Goal: Navigation & Orientation: Find specific page/section

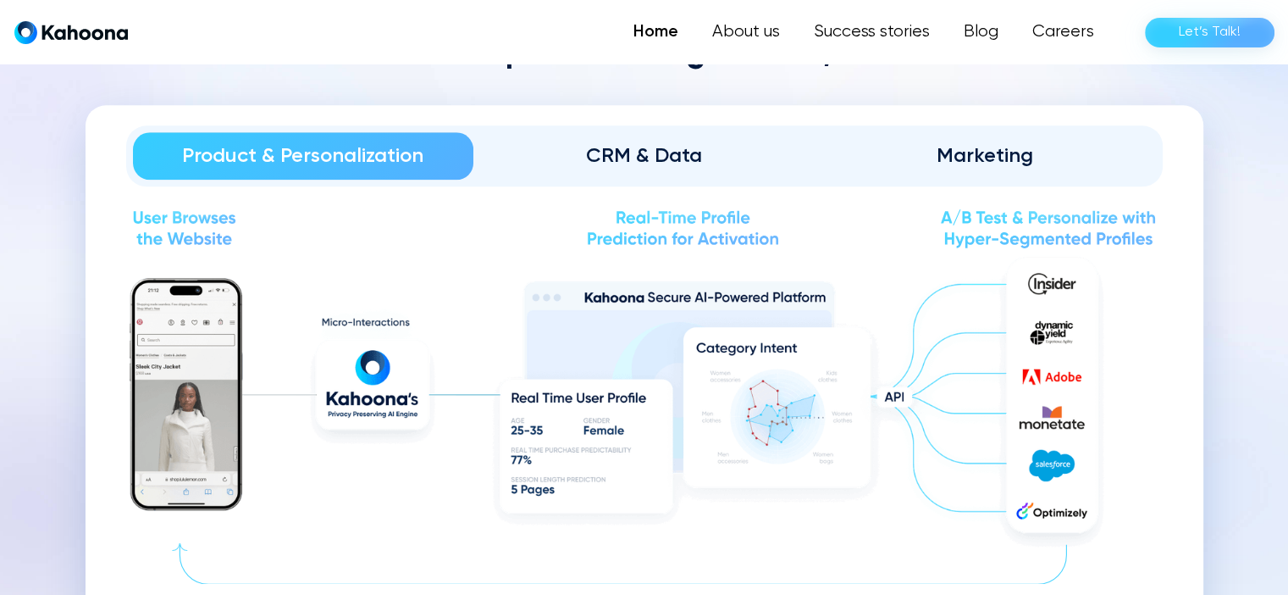
scroll to position [1879, 0]
click at [674, 152] on div "CRM & Data" at bounding box center [644, 154] width 294 height 27
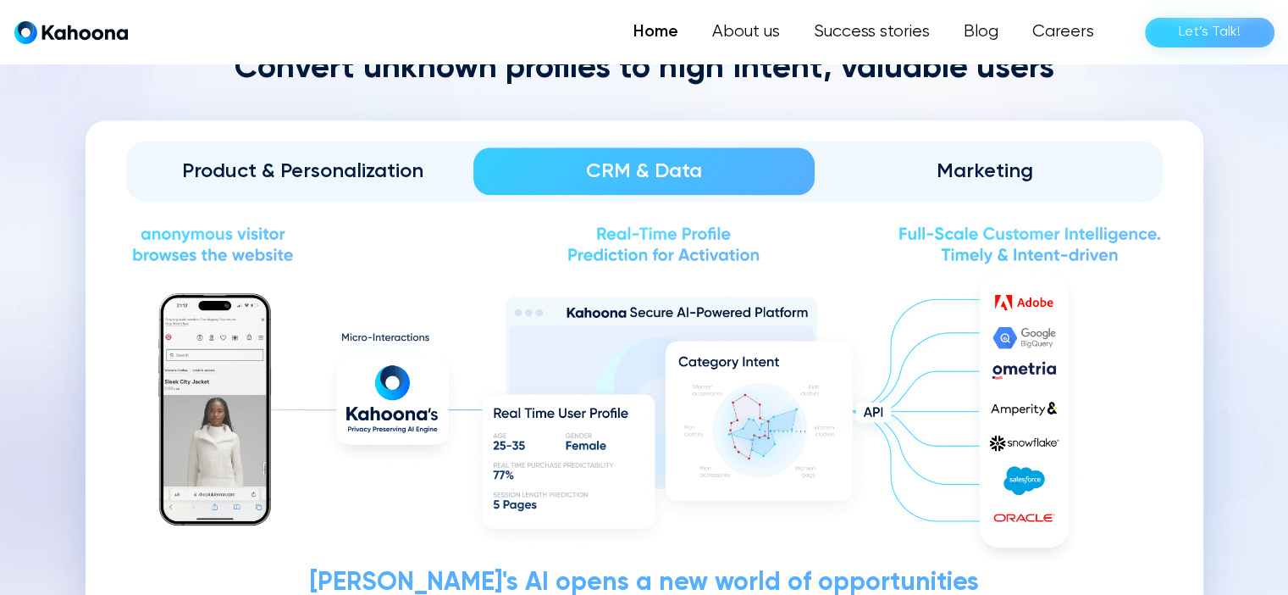
scroll to position [1862, 0]
click at [991, 178] on div "Marketing" at bounding box center [986, 171] width 294 height 27
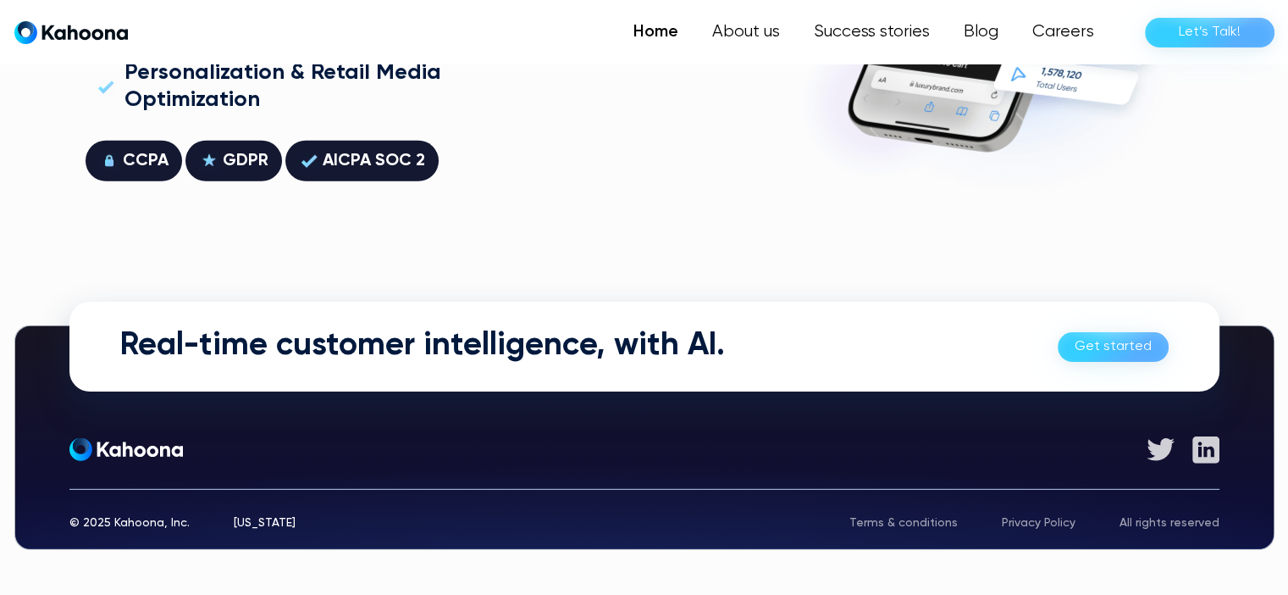
scroll to position [4815, 0]
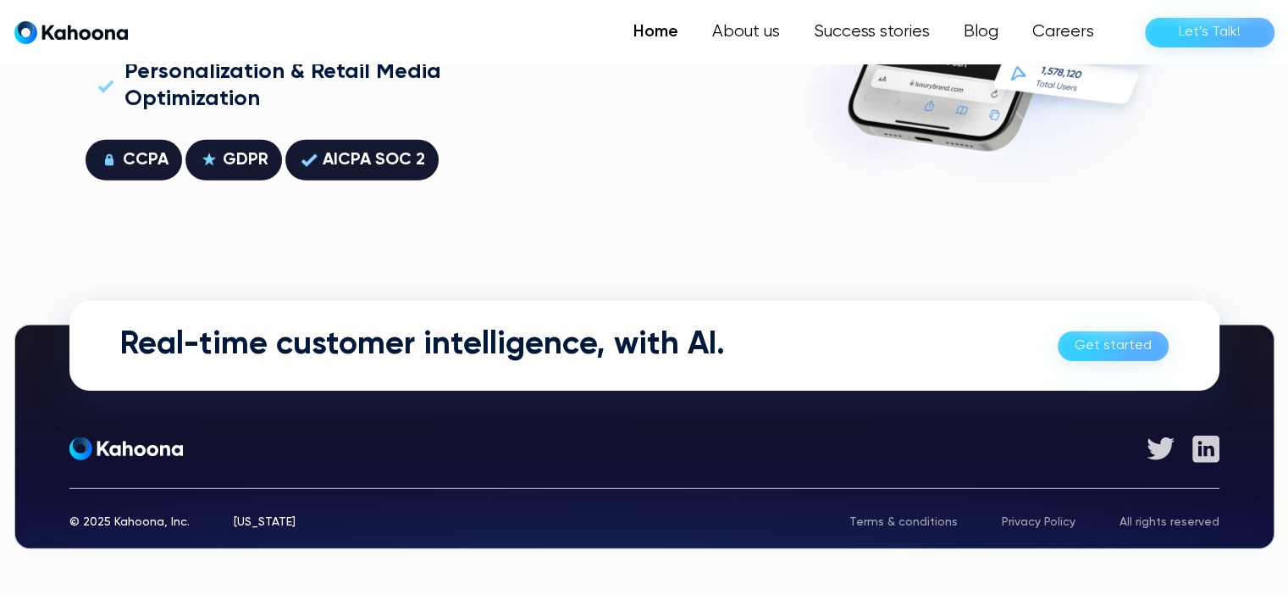
click at [1126, 346] on link "Get started" at bounding box center [1113, 346] width 111 height 30
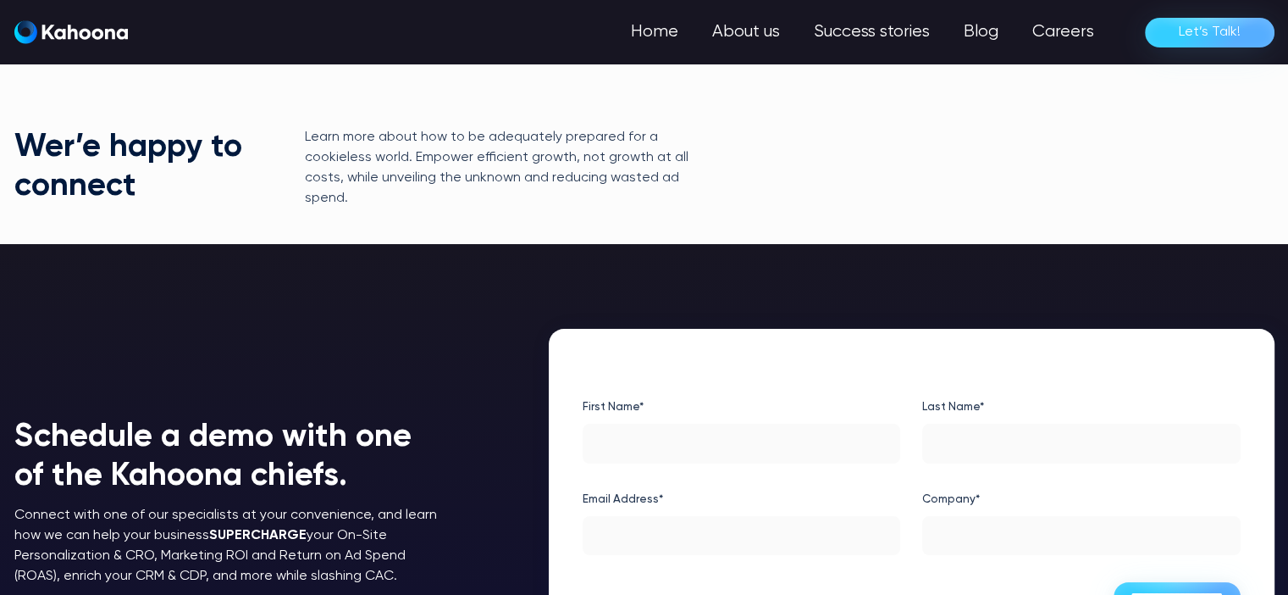
click at [872, 30] on link "Success stories" at bounding box center [872, 32] width 150 height 34
